Goal: Transaction & Acquisition: Purchase product/service

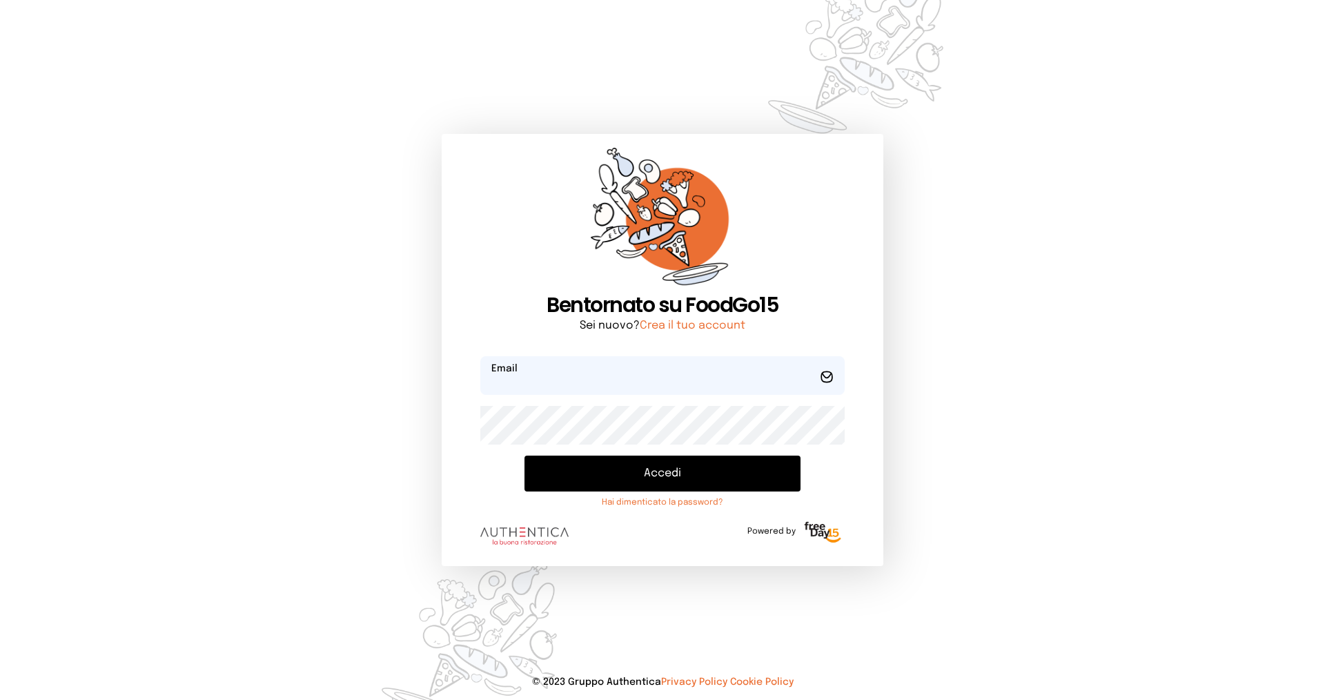
type input "**********"
click at [656, 473] on button "Accedi" at bounding box center [663, 474] width 276 height 36
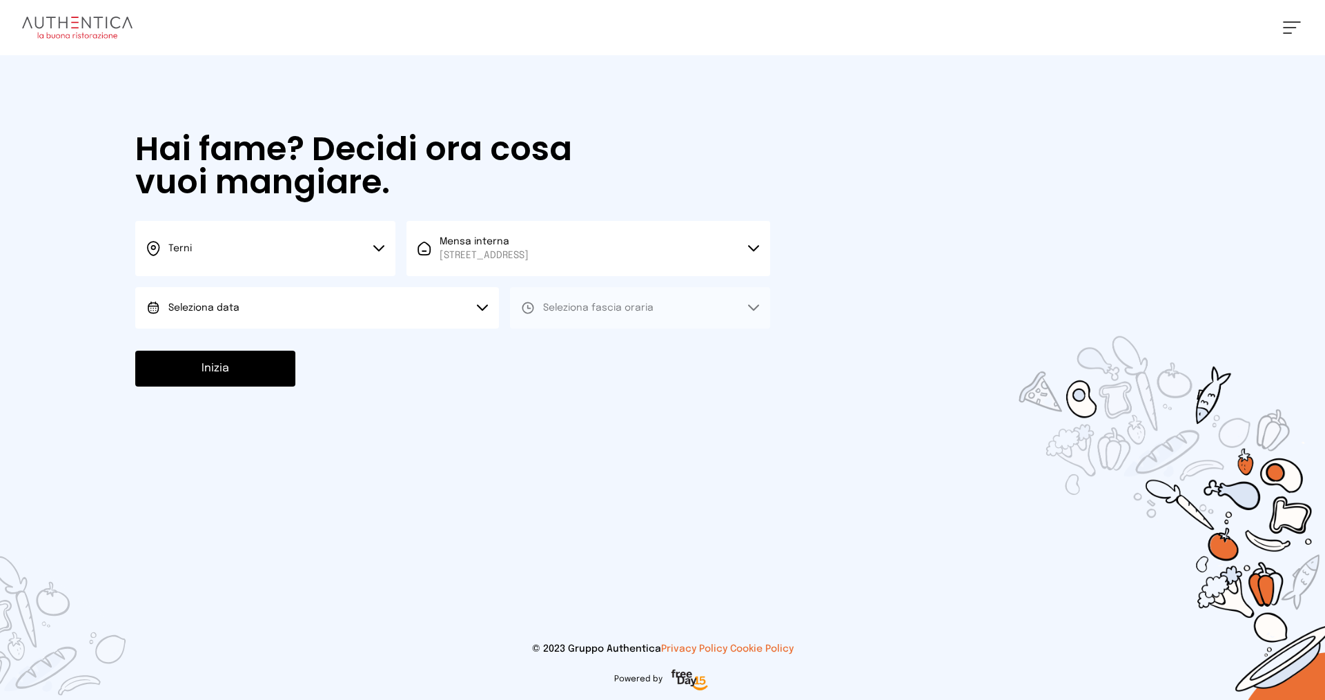
click at [328, 307] on button "Seleziona data" at bounding box center [317, 307] width 364 height 41
drag, startPoint x: 277, startPoint y: 341, endPoint x: 295, endPoint y: 342, distance: 18.0
click at [277, 342] on li "[DATE], [DATE]" at bounding box center [317, 347] width 364 height 36
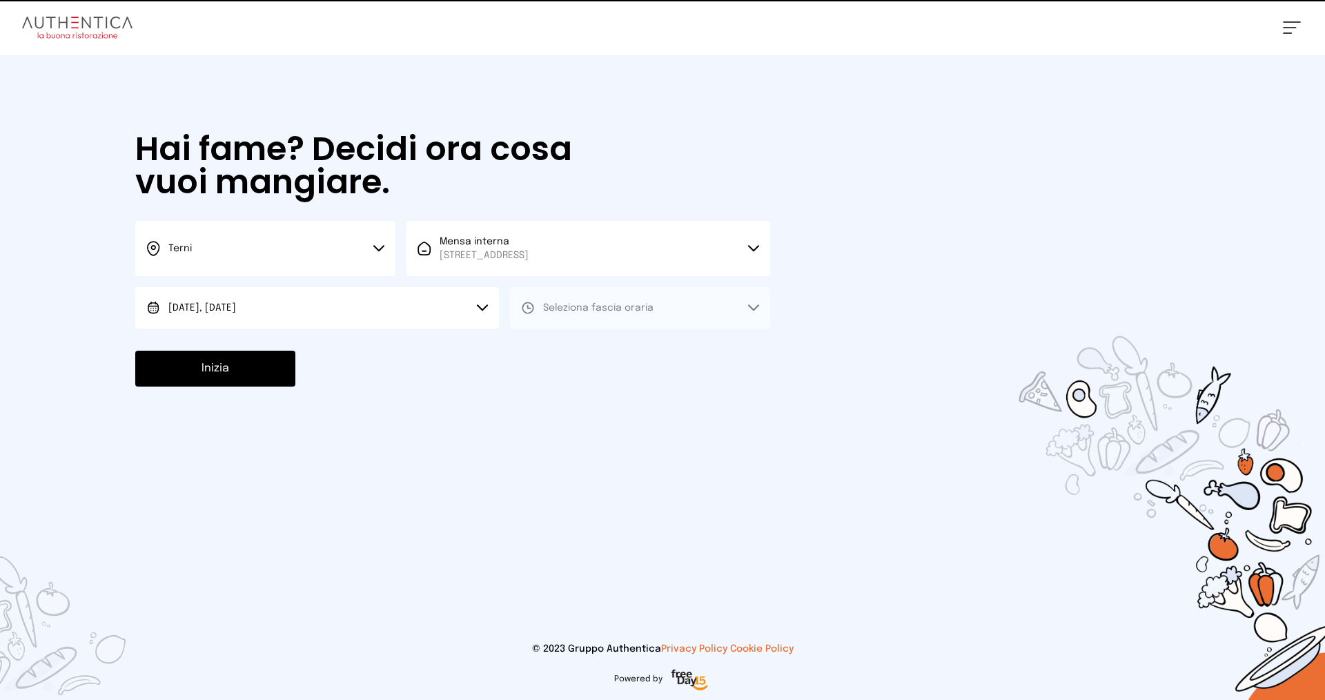
click at [588, 302] on span "Seleziona fascia oraria" at bounding box center [598, 308] width 110 height 14
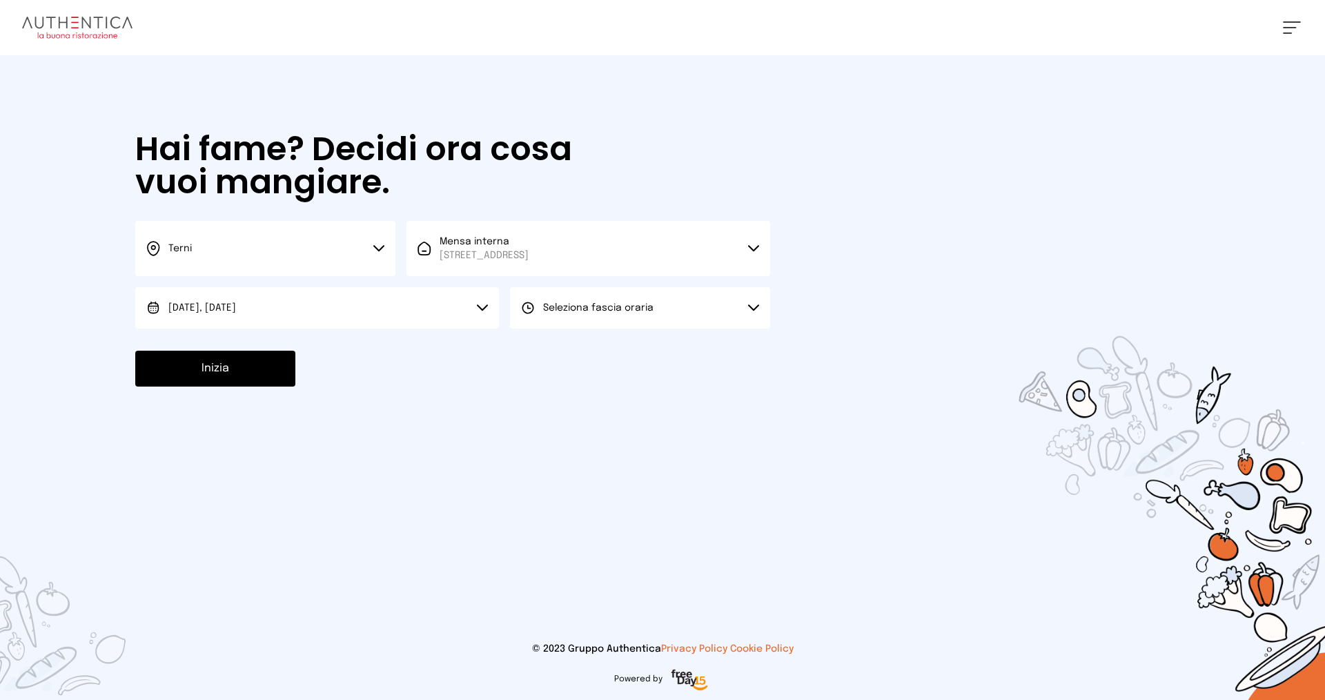
click at [585, 304] on span "Seleziona fascia oraria" at bounding box center [598, 308] width 110 height 10
click at [580, 347] on li "Pranzo" at bounding box center [640, 347] width 260 height 36
click at [169, 377] on button "Inizia" at bounding box center [215, 369] width 160 height 36
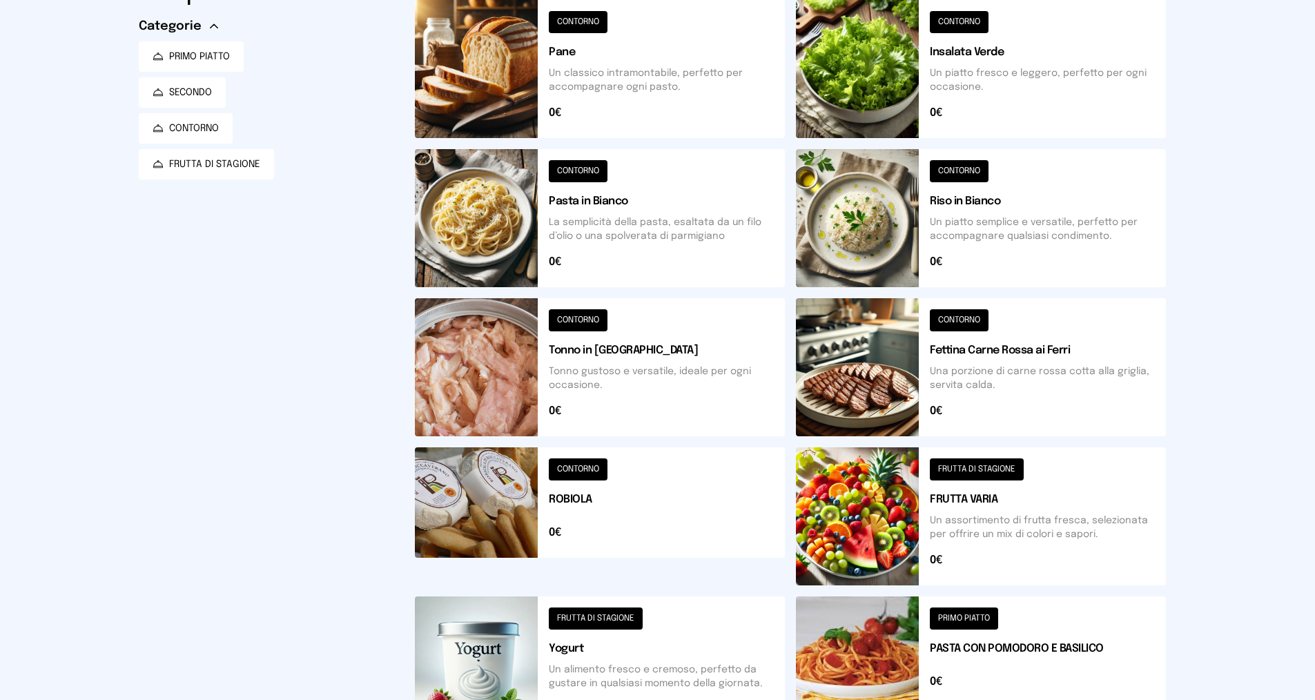
scroll to position [69, 0]
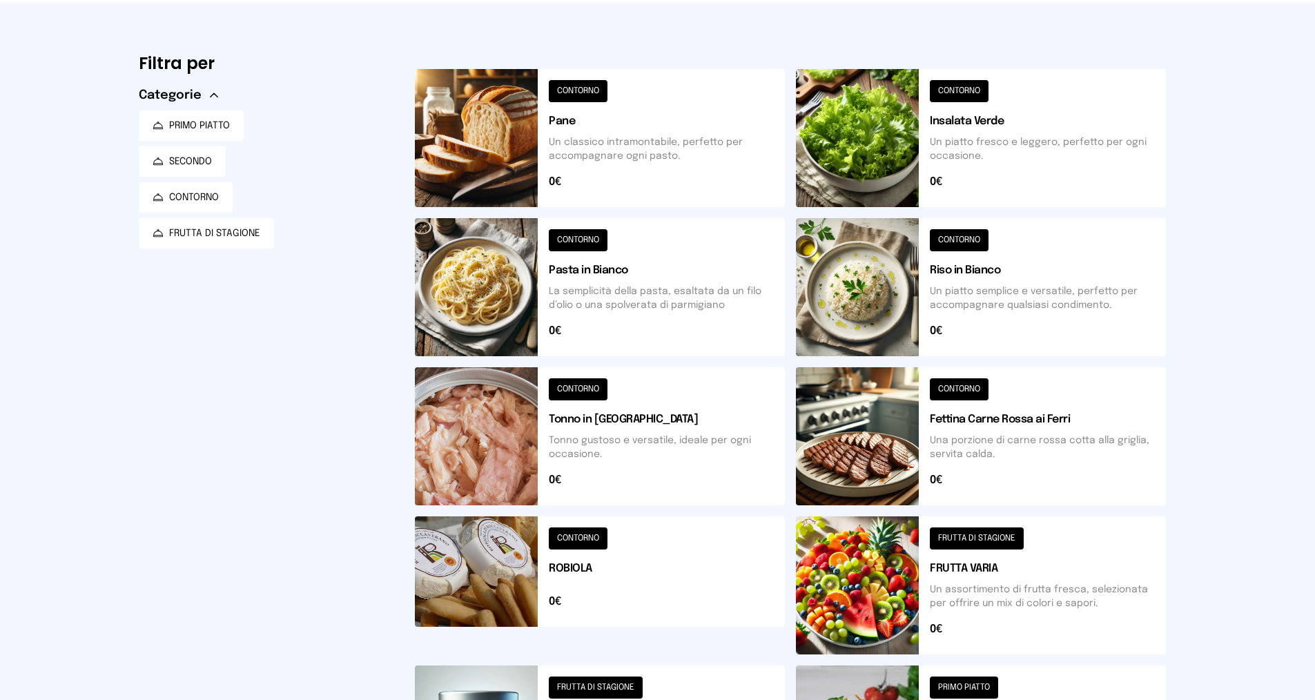
click at [1046, 327] on button at bounding box center [981, 287] width 370 height 138
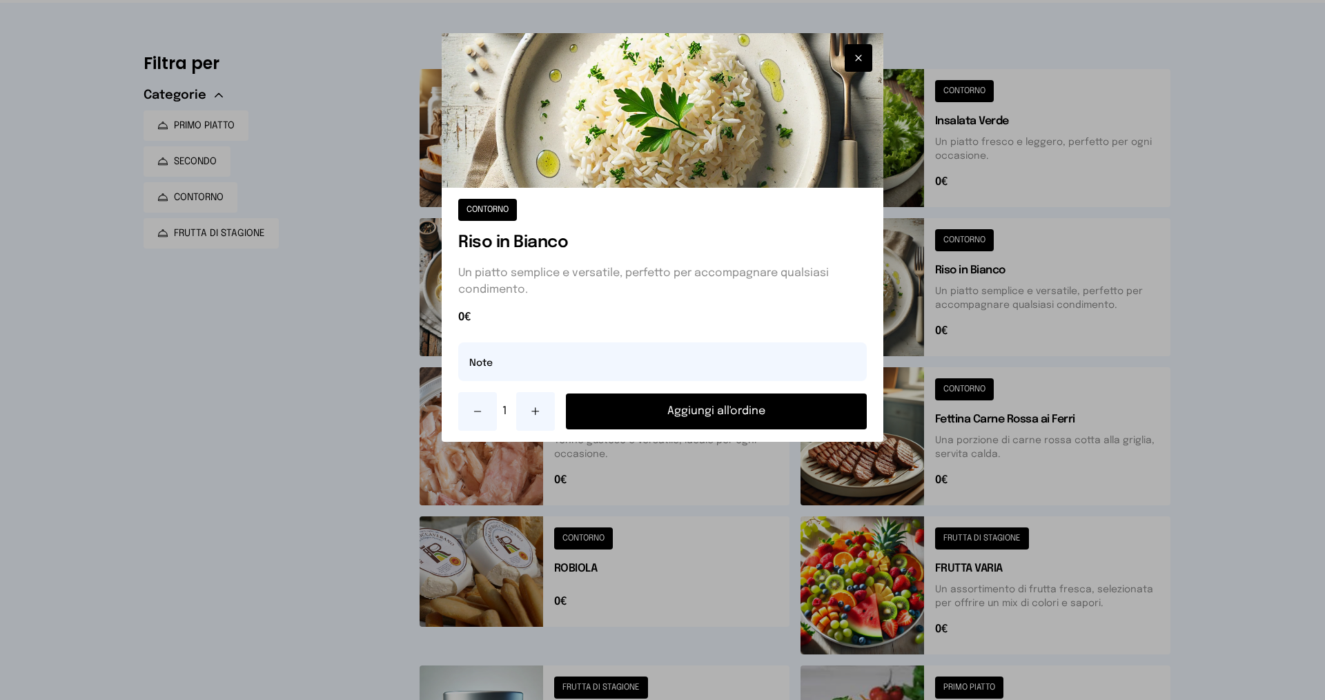
click at [673, 400] on button "Aggiungi all'ordine" at bounding box center [716, 411] width 301 height 36
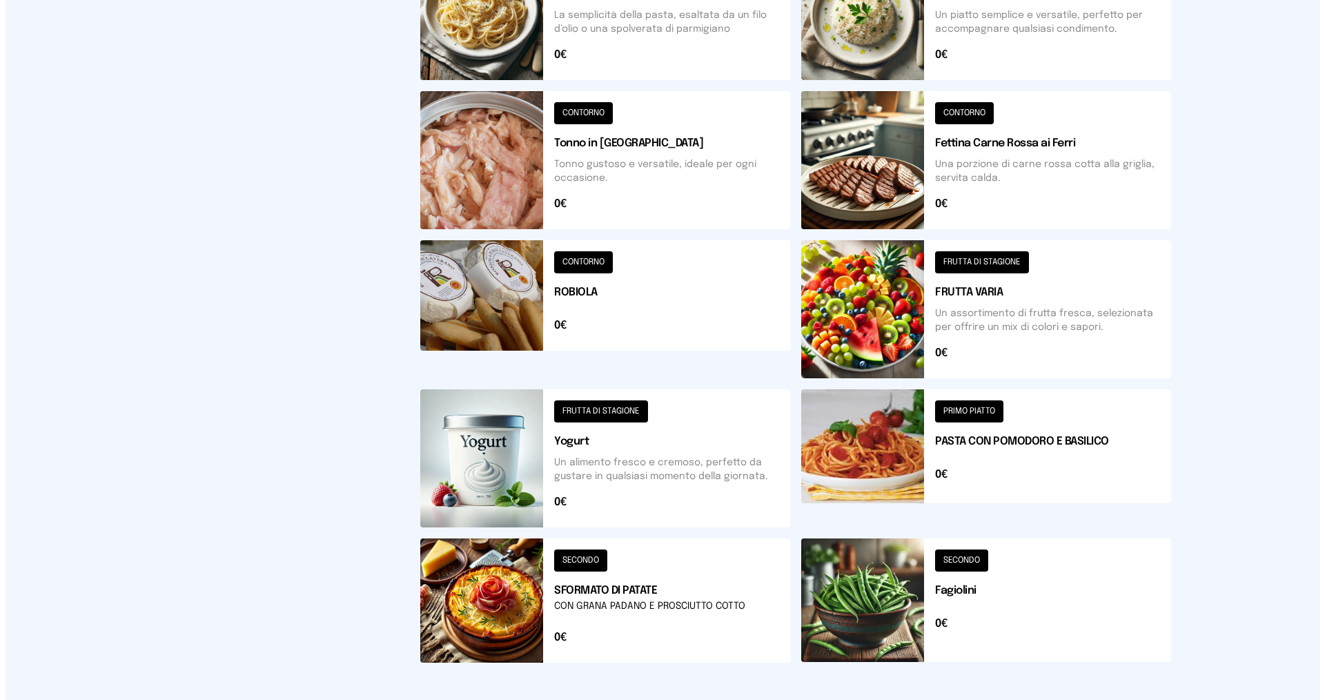
scroll to position [276, 0]
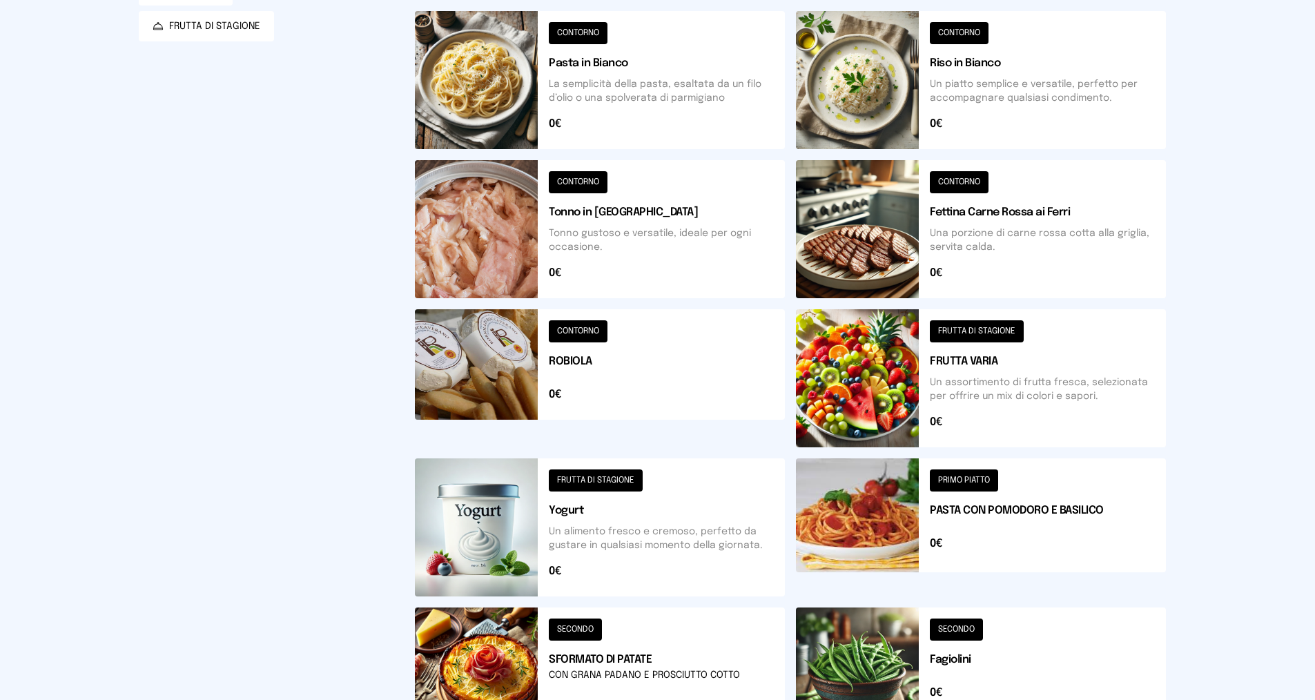
click at [614, 401] on button at bounding box center [600, 378] width 370 height 138
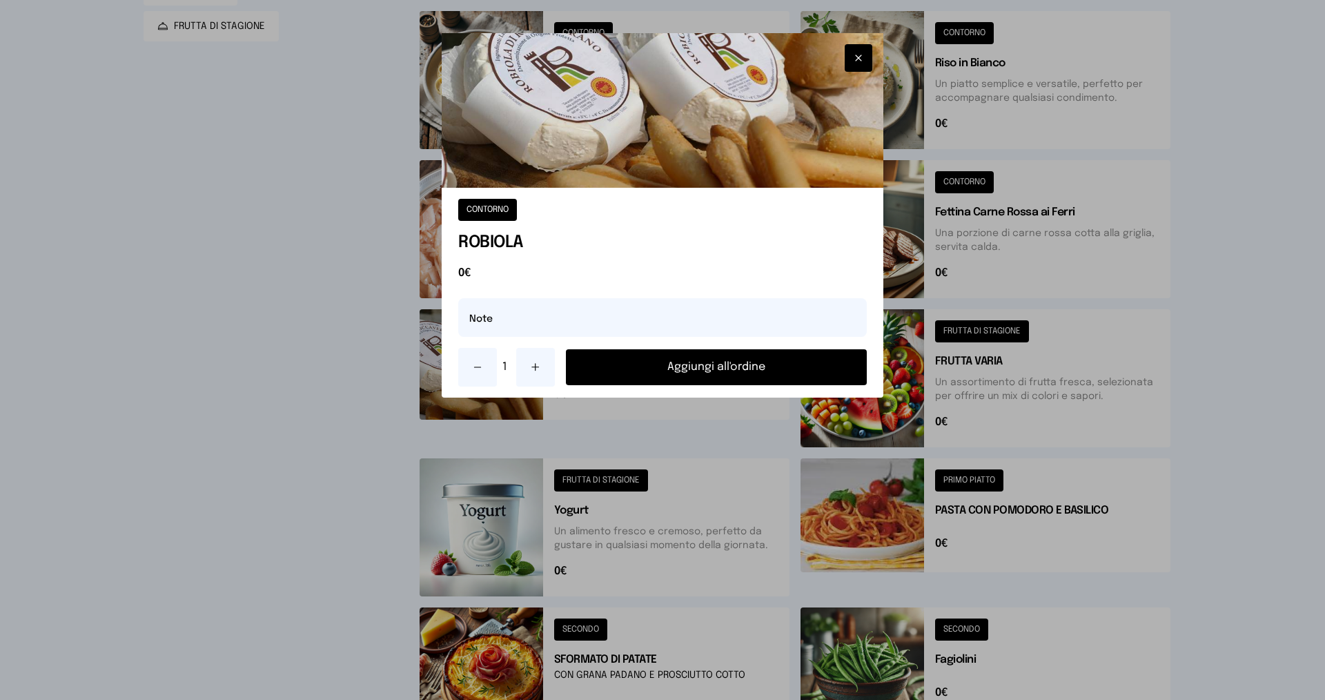
click at [654, 370] on button "Aggiungi all'ordine" at bounding box center [716, 367] width 301 height 36
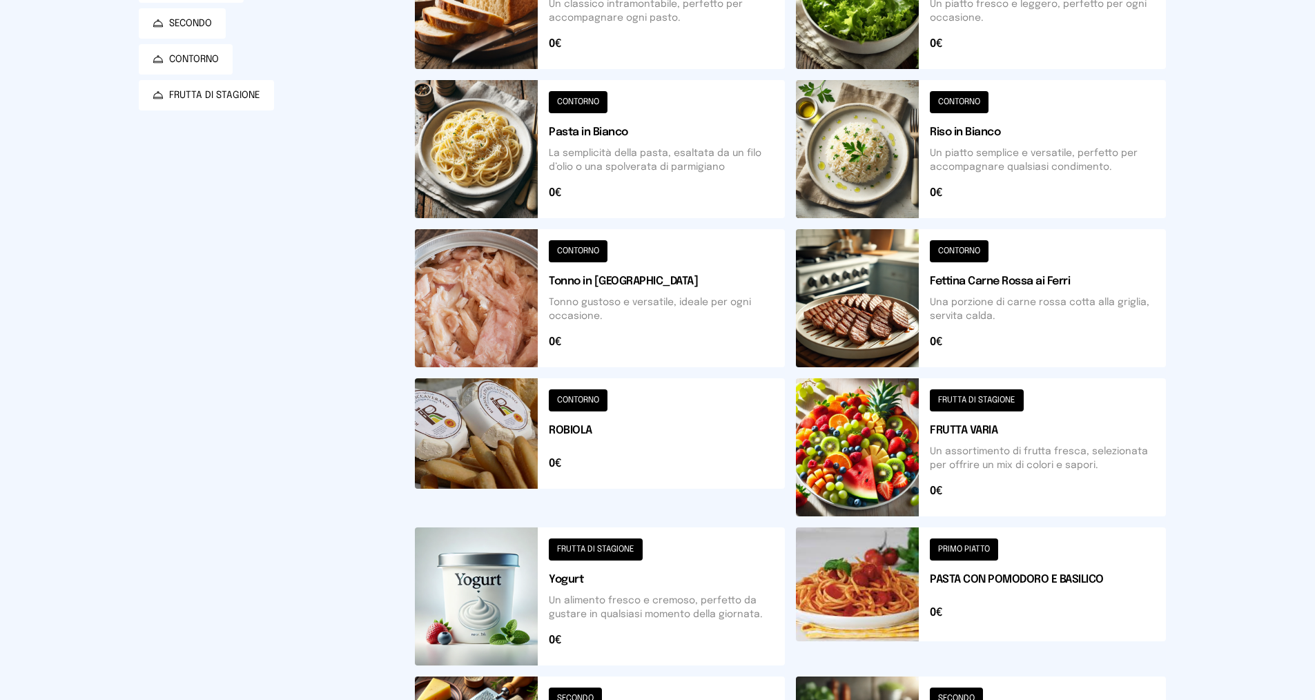
scroll to position [0, 0]
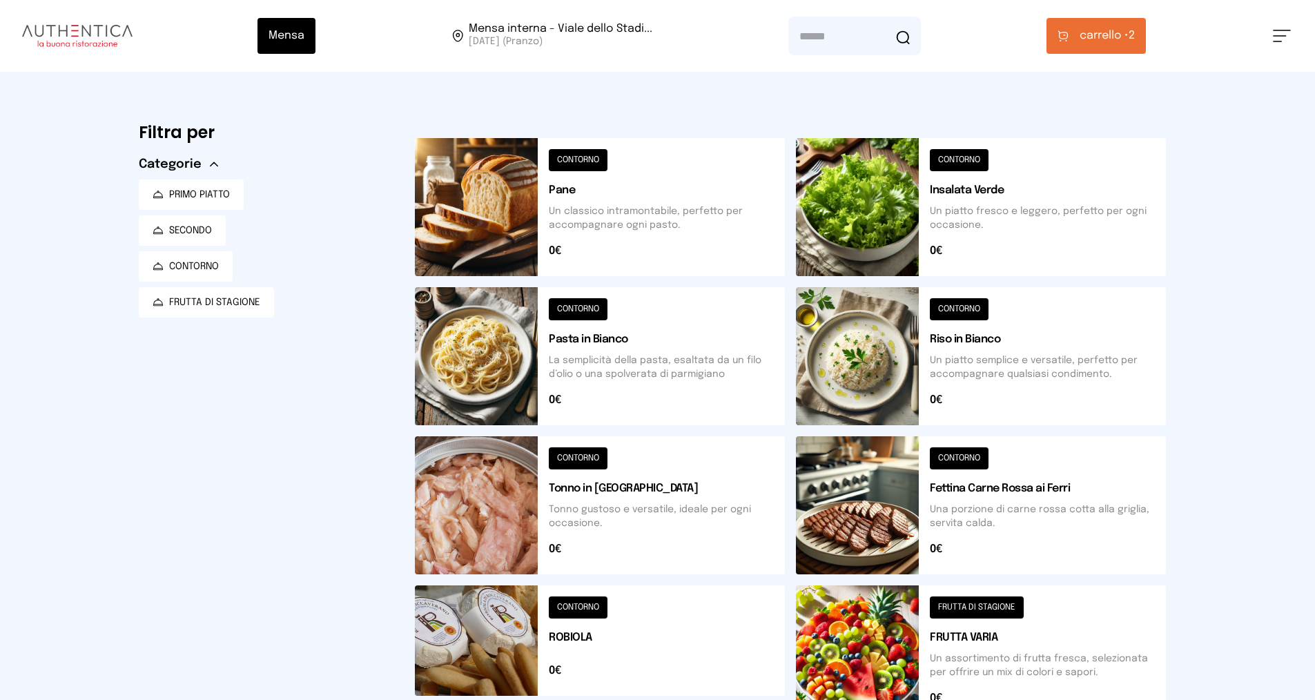
click at [1108, 41] on span "carrello •" at bounding box center [1103, 36] width 49 height 17
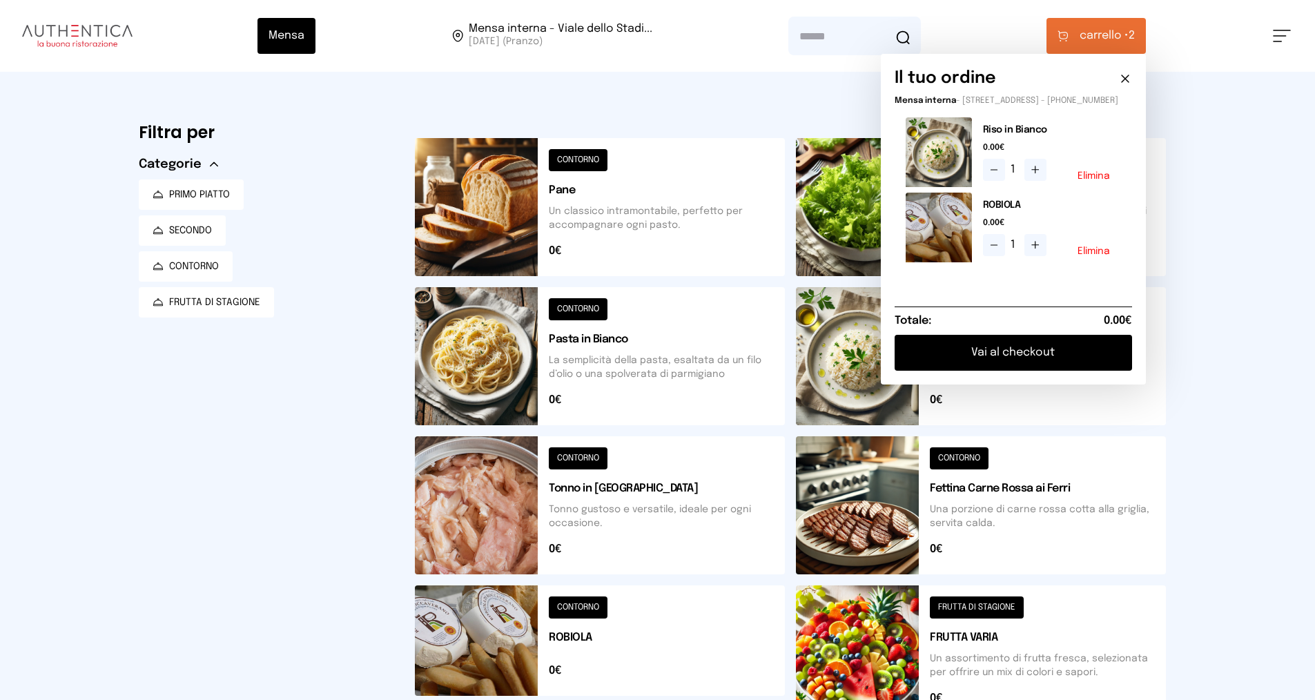
click at [1229, 233] on div "Mensa Mensa interna - Viale dello Stadi... [DATE] ([GEOGRAPHIC_DATA]) [GEOGRAPH…" at bounding box center [657, 564] width 1315 height 1129
click at [1097, 181] on button "Elimina" at bounding box center [1093, 176] width 32 height 10
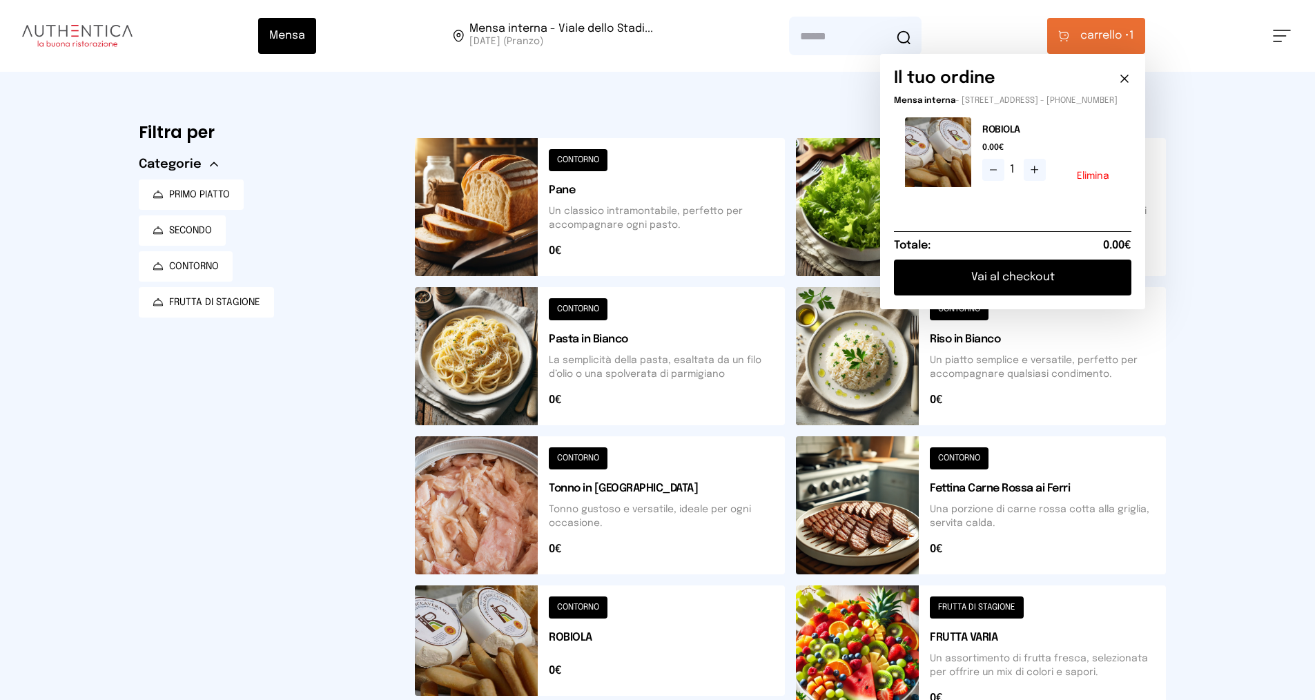
click at [825, 201] on button at bounding box center [981, 207] width 370 height 138
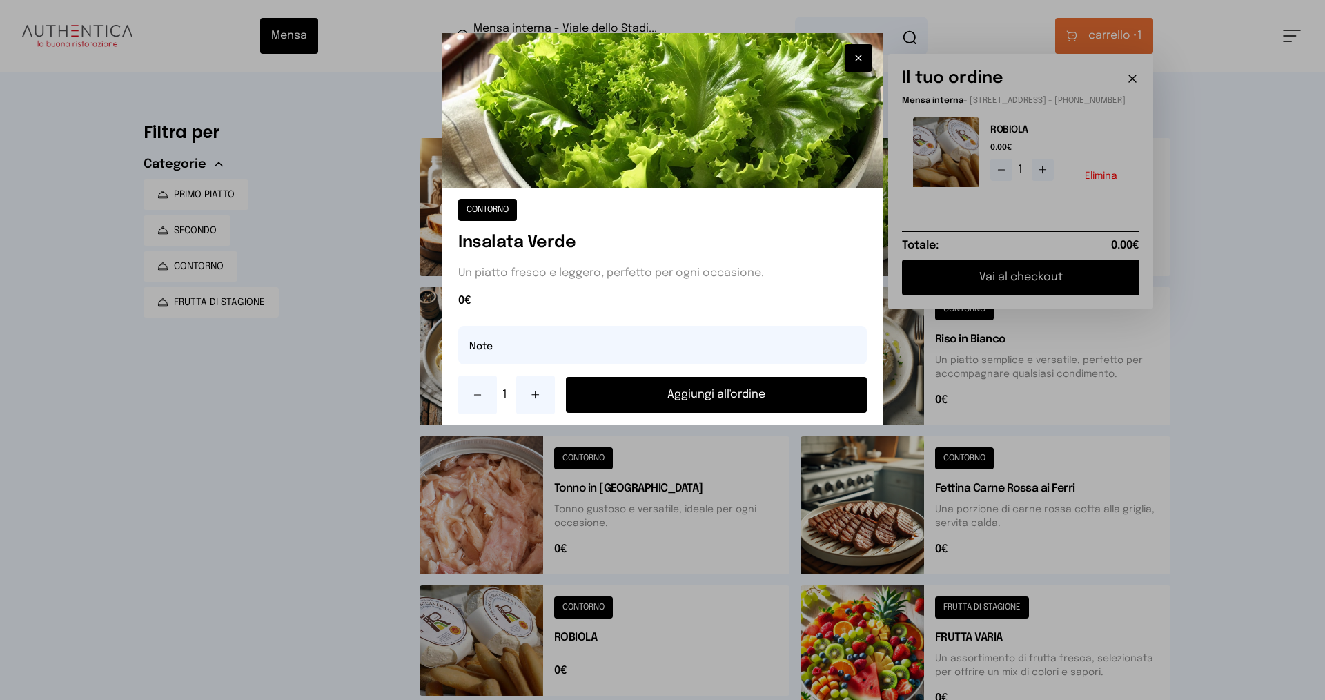
click at [674, 392] on button "Aggiungi all'ordine" at bounding box center [716, 395] width 301 height 36
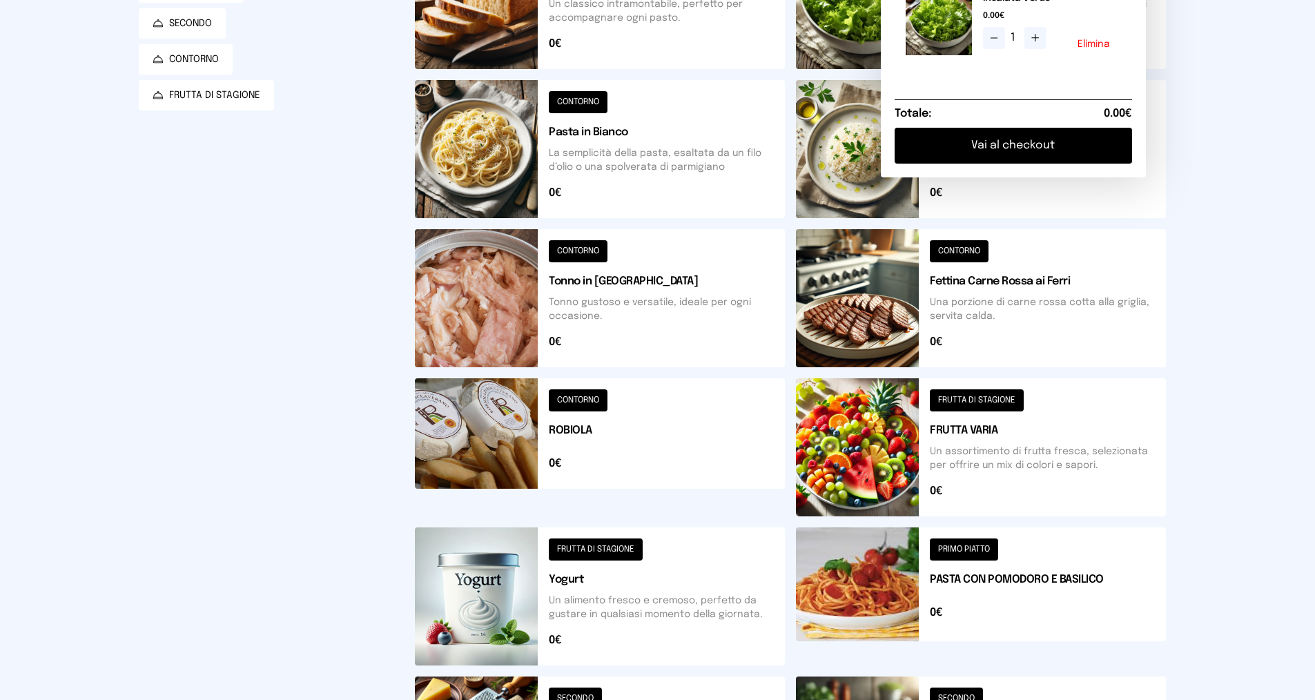
scroll to position [138, 0]
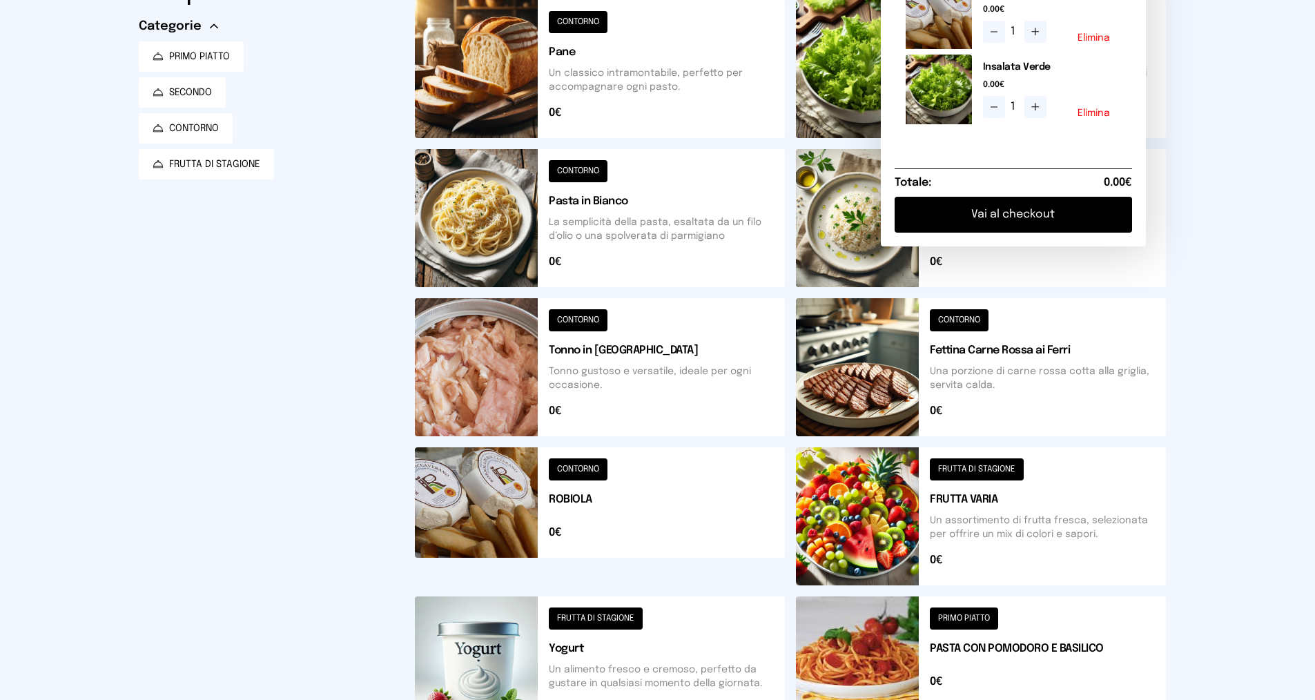
click at [982, 371] on button at bounding box center [981, 367] width 370 height 138
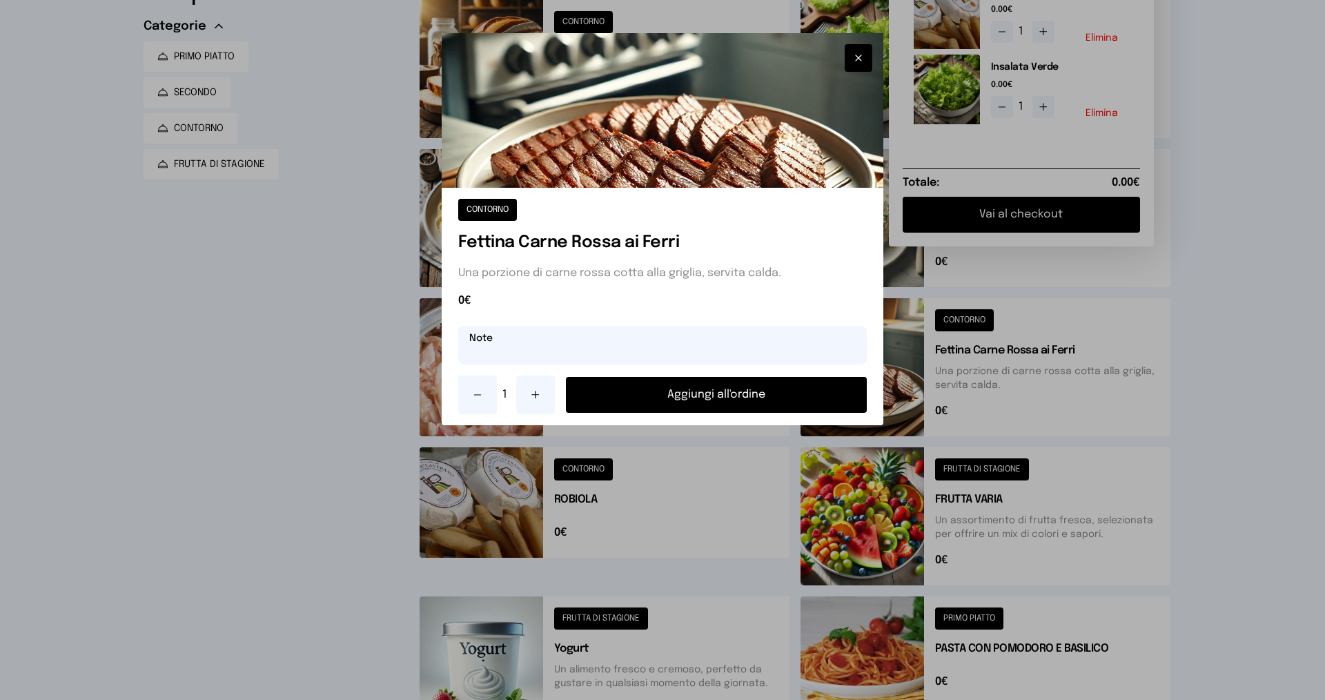
click at [733, 336] on input "text" at bounding box center [662, 345] width 409 height 39
type input "**********"
click at [765, 398] on button "Aggiungi all'ordine" at bounding box center [716, 395] width 301 height 36
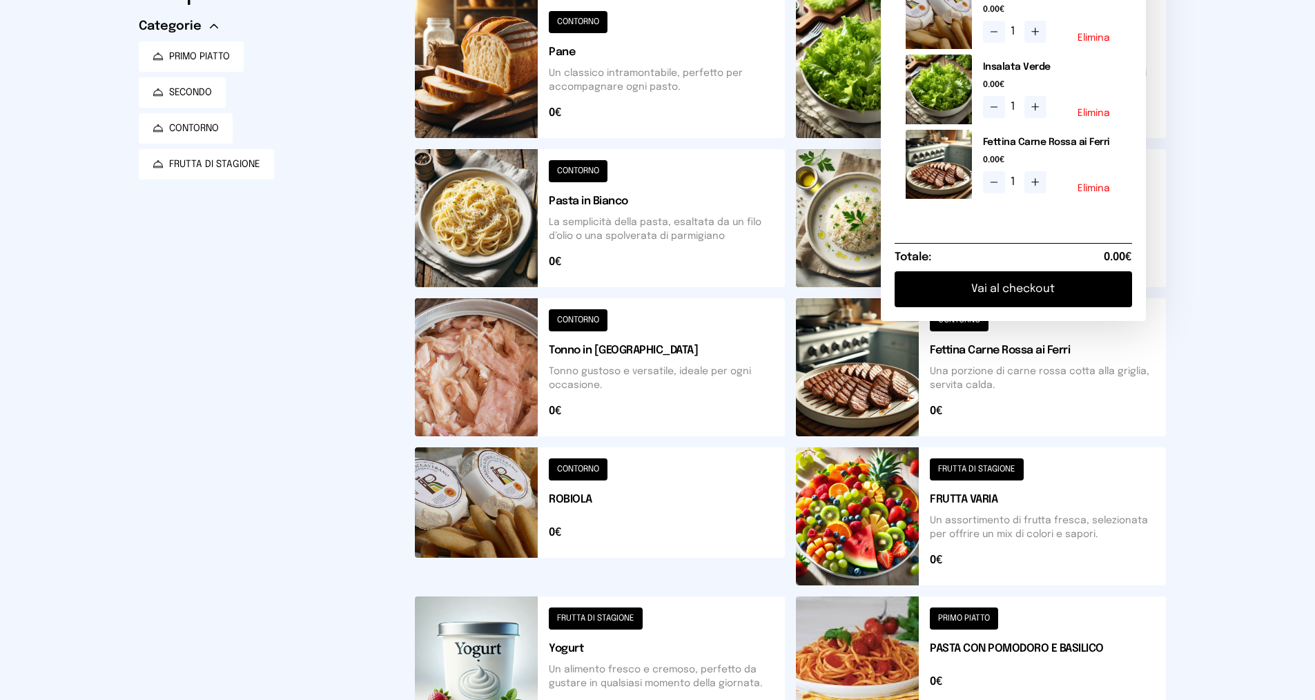
click at [1010, 502] on button at bounding box center [981, 516] width 370 height 138
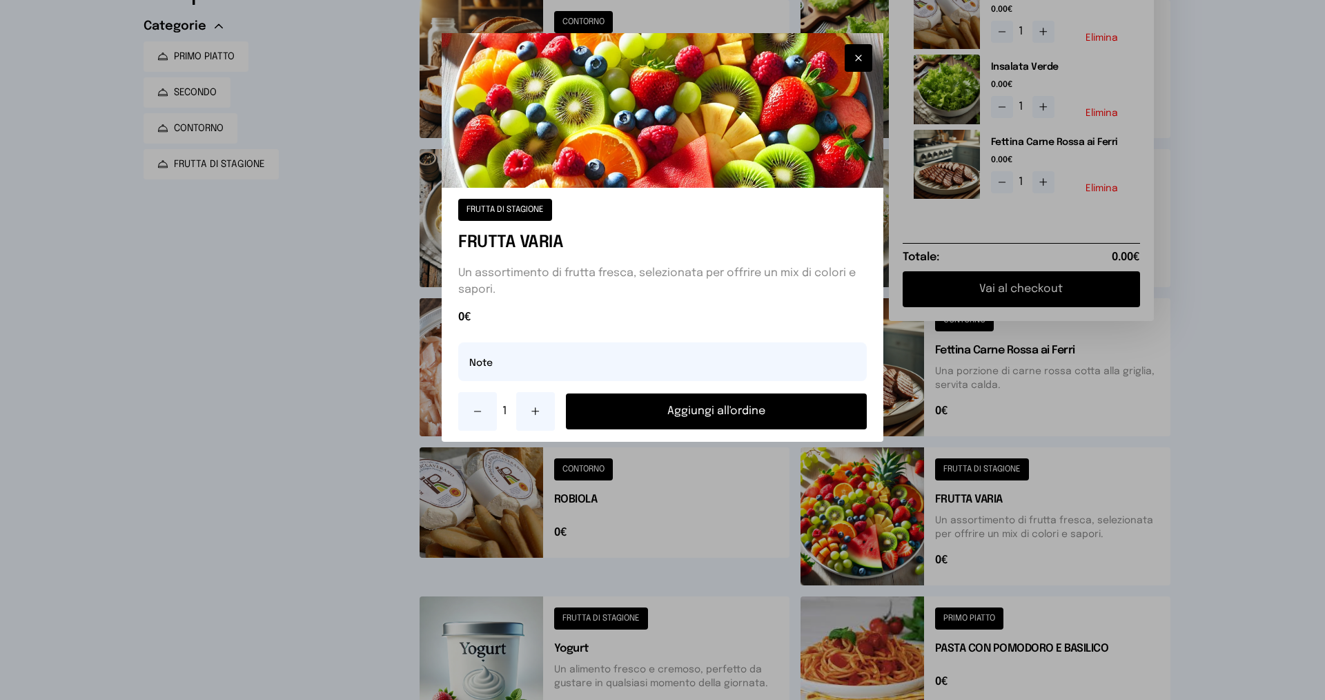
click at [539, 407] on icon at bounding box center [535, 411] width 11 height 11
click at [649, 418] on button "Aggiungi all'ordine" at bounding box center [716, 411] width 301 height 36
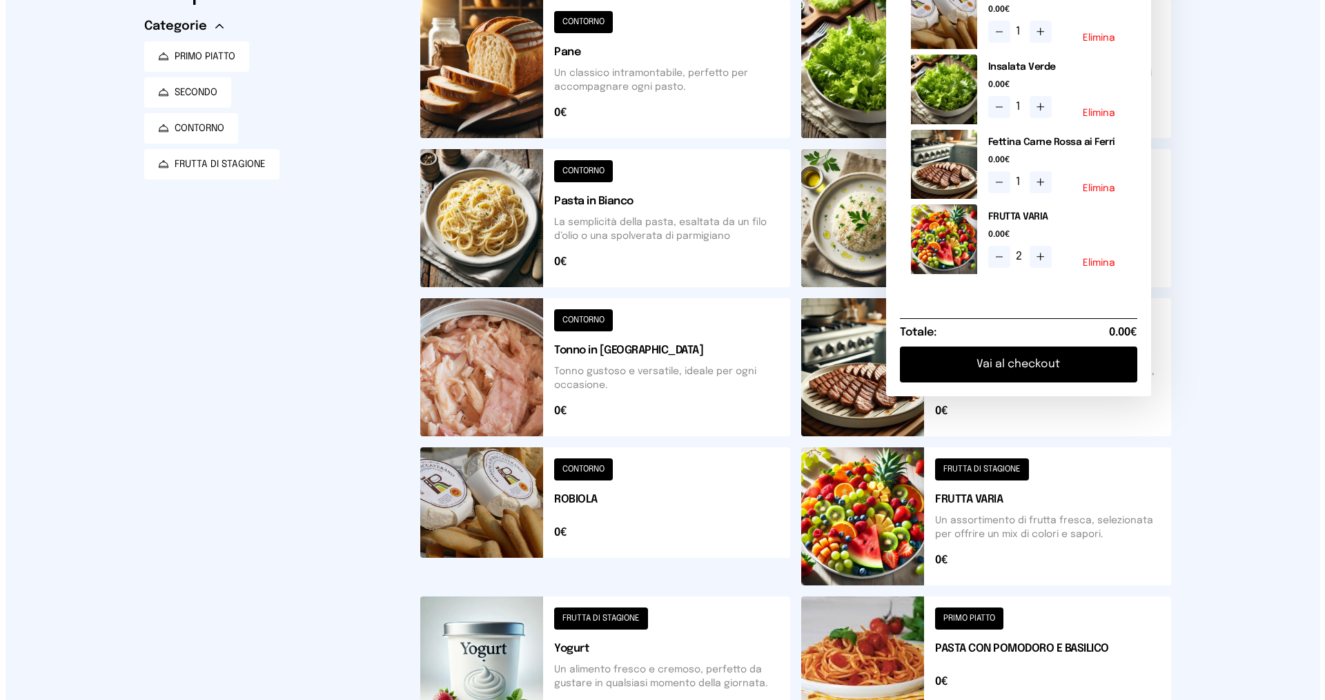
scroll to position [0, 0]
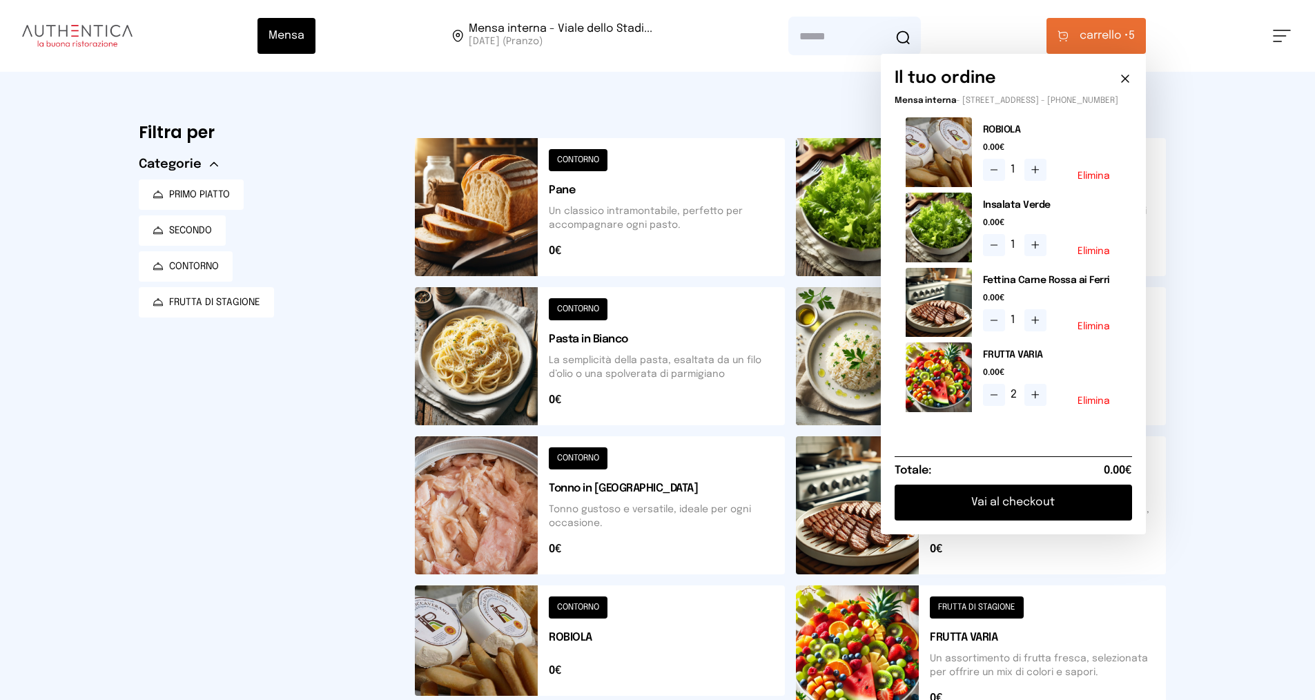
click at [1020, 511] on button "Vai al checkout" at bounding box center [1012, 503] width 237 height 36
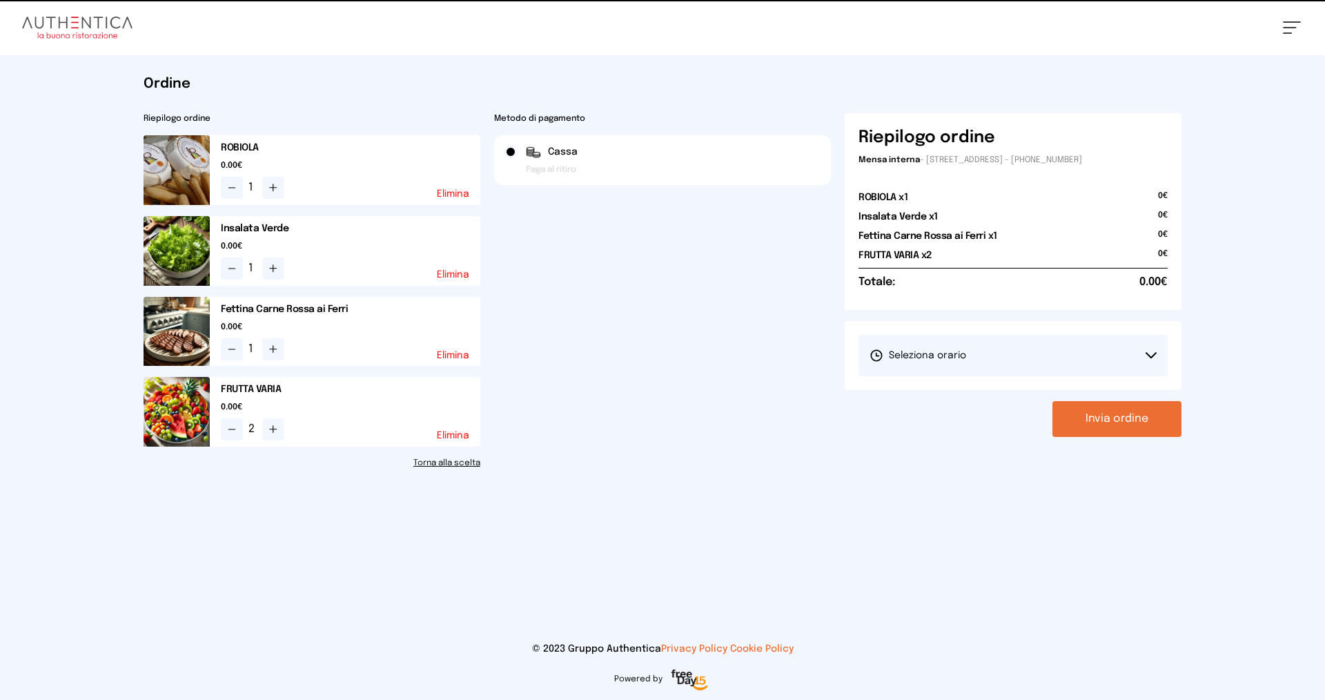
click at [937, 340] on button "Seleziona orario" at bounding box center [1013, 355] width 309 height 41
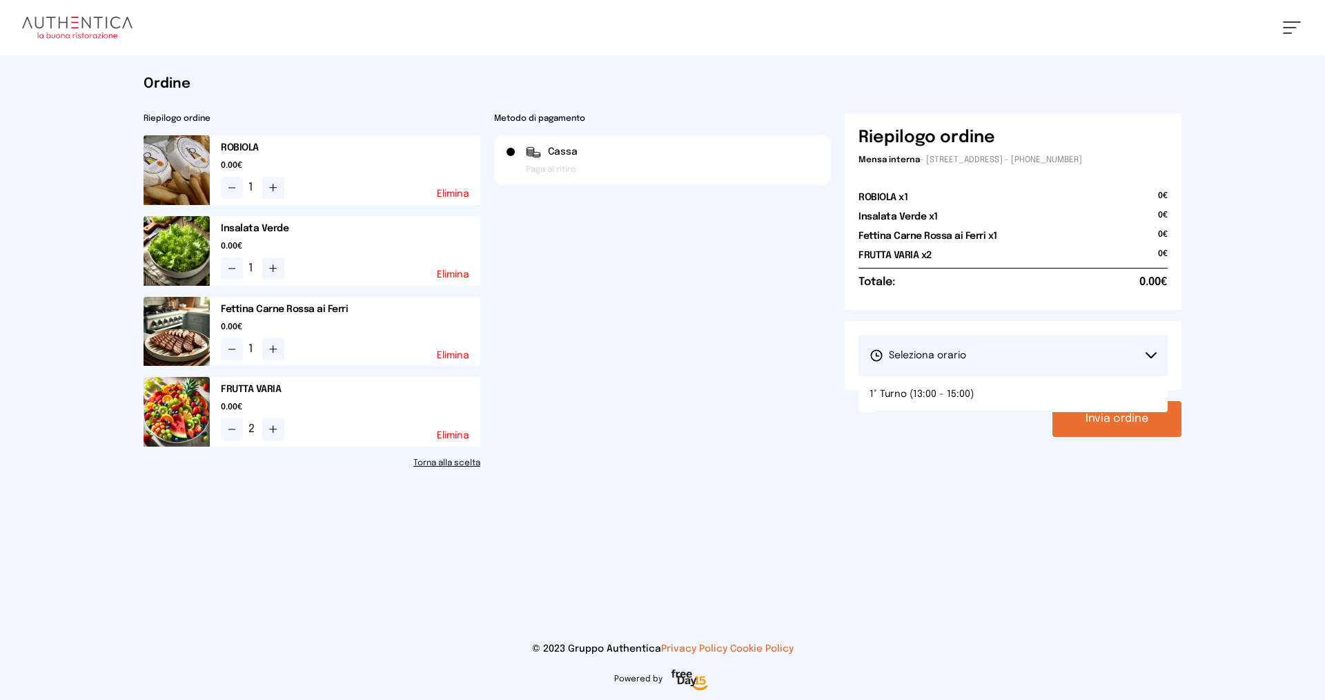
click at [946, 380] on li "1° Turno (13:00 - 15:00)" at bounding box center [1013, 394] width 309 height 36
click at [1107, 433] on button "Invia ordine" at bounding box center [1117, 419] width 129 height 36
